Goal: Transaction & Acquisition: Purchase product/service

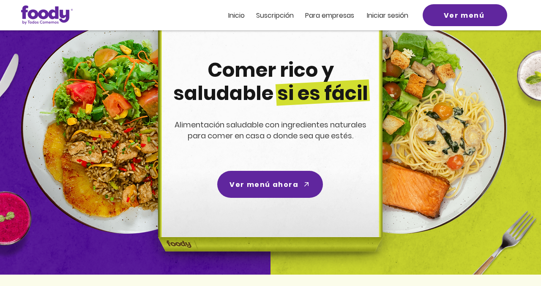
scroll to position [53, 0]
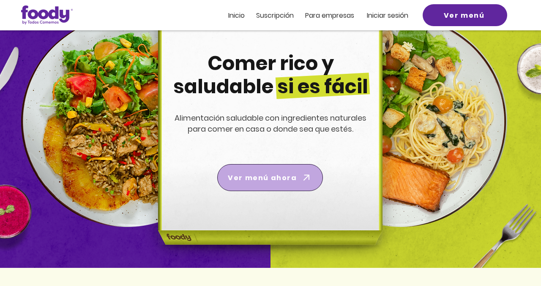
click at [297, 169] on span "Ver menú ahora" at bounding box center [270, 178] width 102 height 24
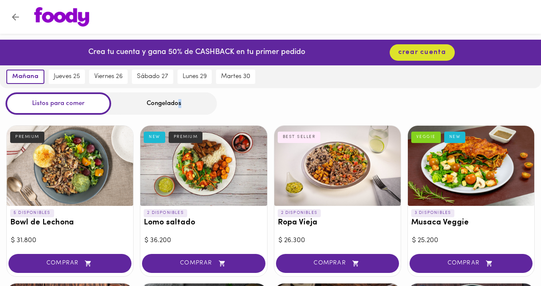
click at [180, 100] on div "Congelados" at bounding box center [164, 104] width 106 height 22
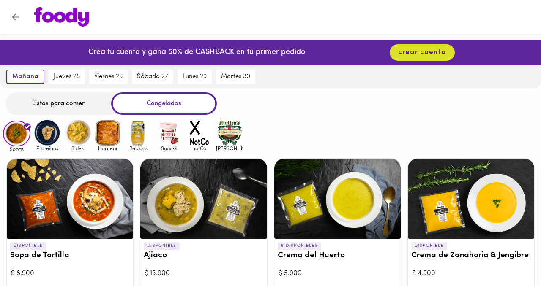
click at [158, 103] on div "Congelados" at bounding box center [164, 104] width 106 height 22
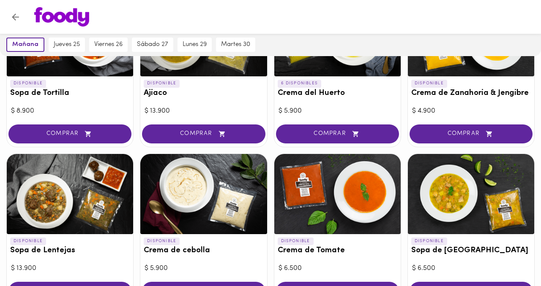
scroll to position [236, 0]
